Goal: Task Accomplishment & Management: Complete application form

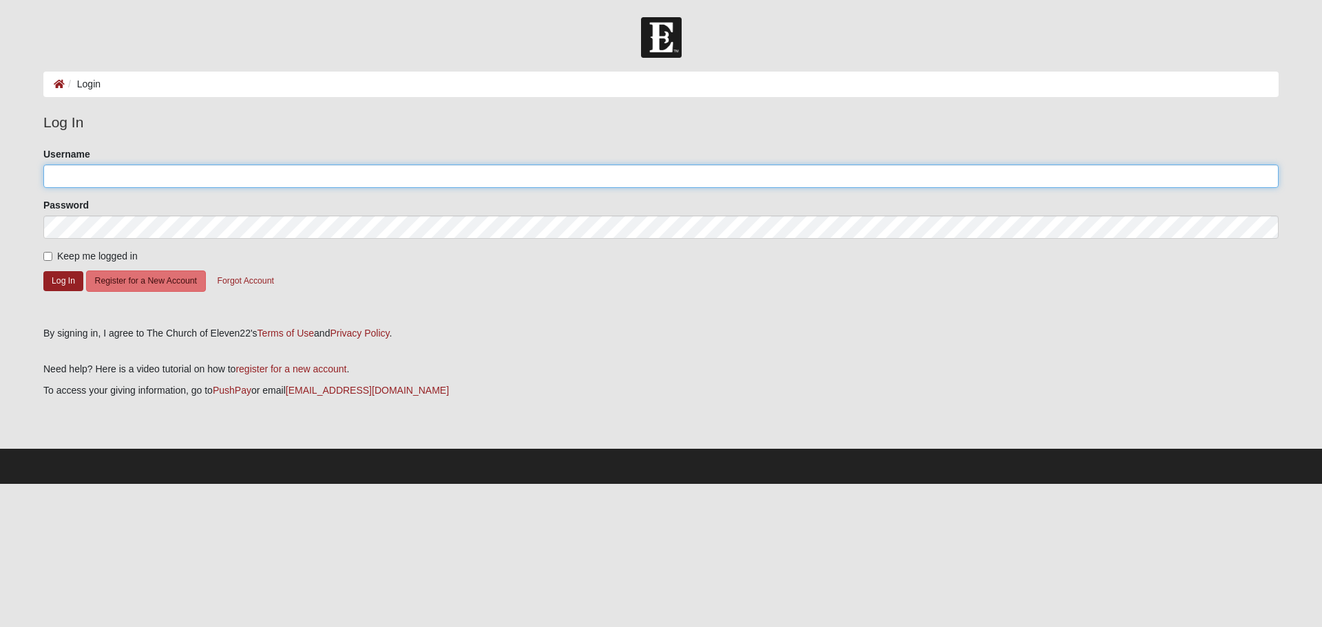
click at [251, 175] on input "Username" at bounding box center [660, 176] width 1235 height 23
type input "r"
type input "R"
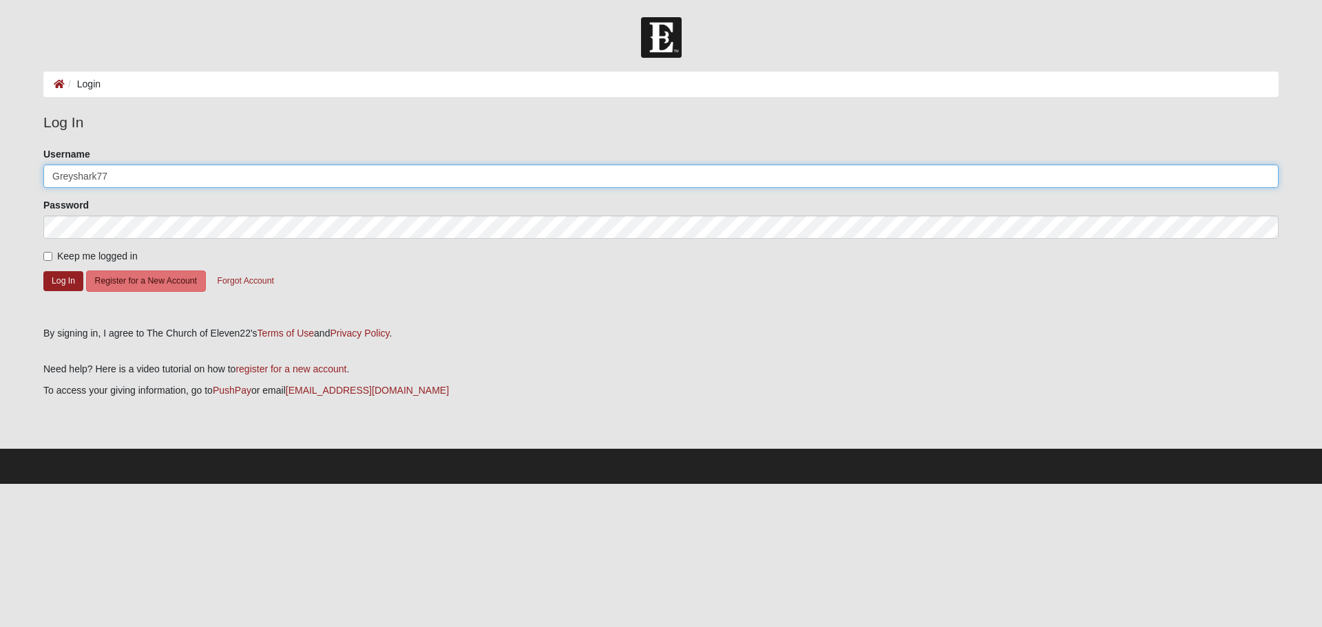
type input "Greyshark77"
click at [63, 282] on button "Log In" at bounding box center [63, 281] width 40 height 20
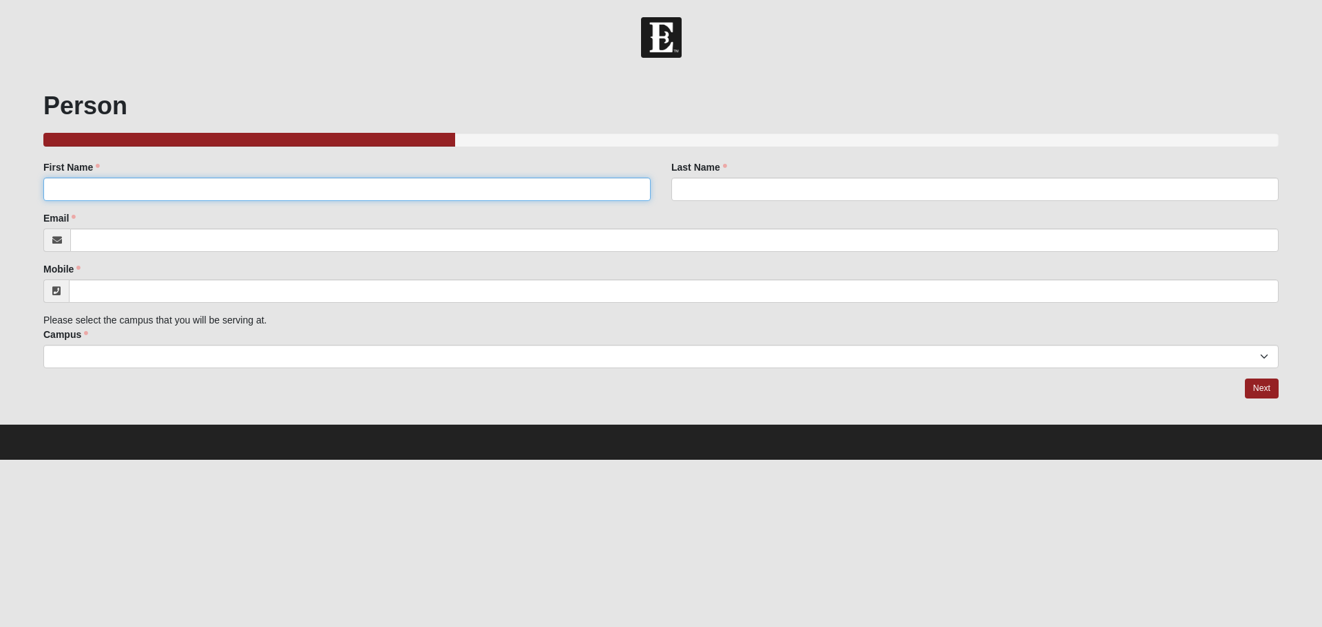
click at [275, 189] on input "First Name" at bounding box center [346, 189] width 607 height 23
type input "[PERSON_NAME]"
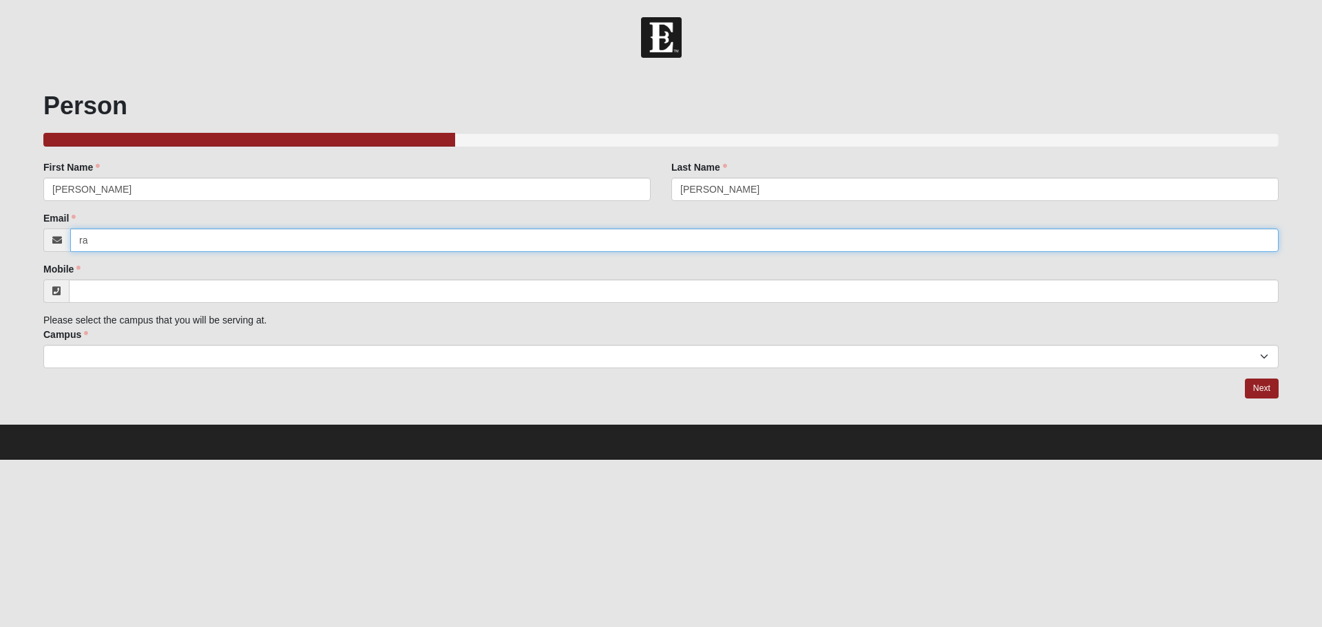
type input "r"
type input "[PERSON_NAME][EMAIL_ADDRESS][DOMAIN_NAME]"
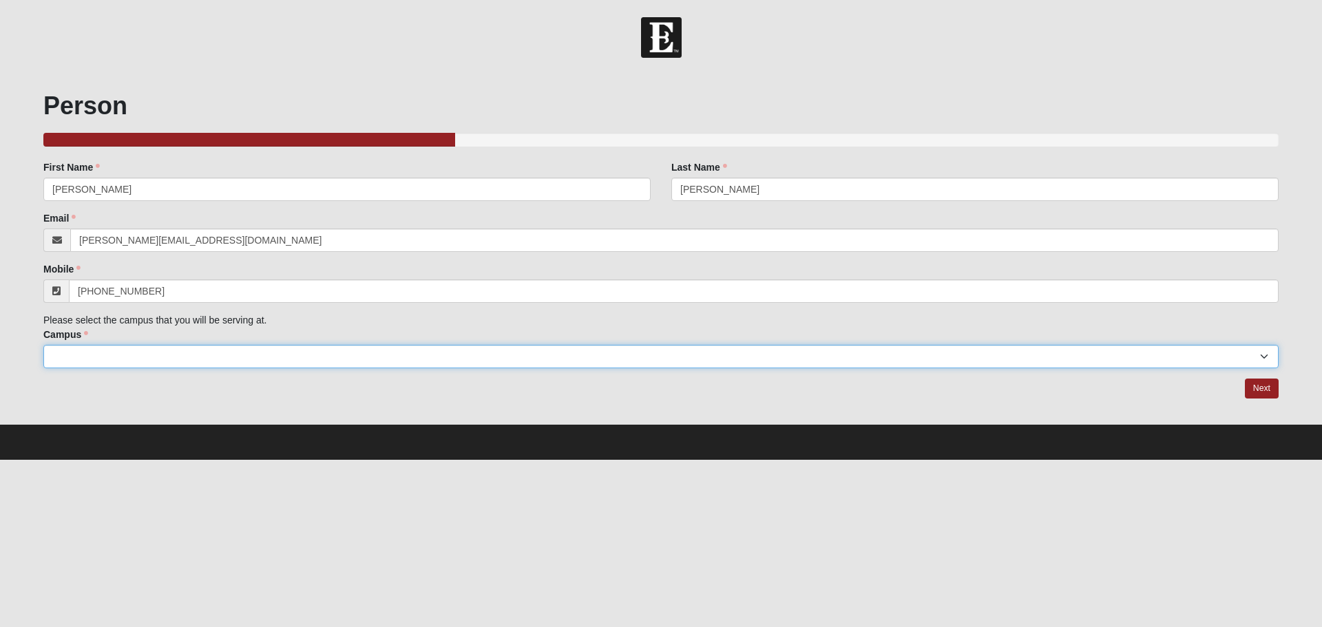
type input "[PHONE_NUMBER]"
click at [304, 350] on select "Arlington Baymeadows Eleven22 Online [PERSON_NAME][GEOGRAPHIC_DATA] Jesup [GEOG…" at bounding box center [660, 356] width 1235 height 23
select select "6"
click at [43, 345] on select "Arlington Baymeadows Eleven22 Online [PERSON_NAME][GEOGRAPHIC_DATA] Jesup [GEOG…" at bounding box center [660, 356] width 1235 height 23
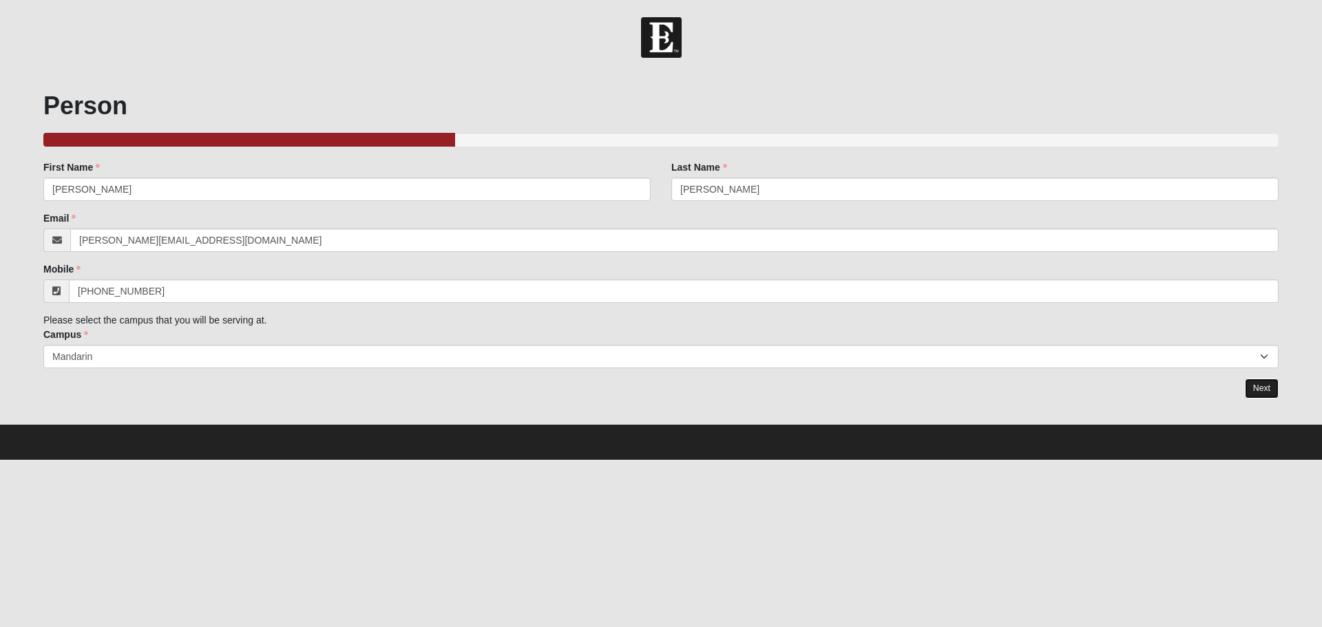
click at [1264, 391] on link "Next" at bounding box center [1262, 389] width 34 height 20
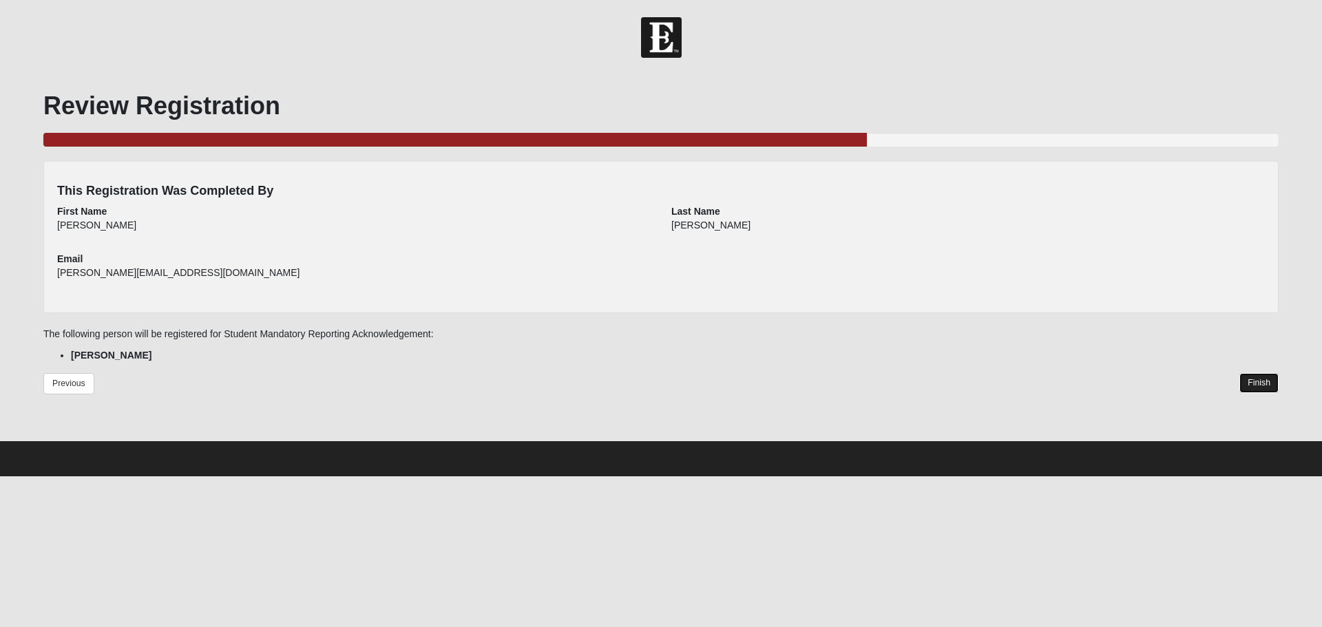
click at [1260, 381] on link "Finish" at bounding box center [1258, 383] width 39 height 20
